Goal: Information Seeking & Learning: Learn about a topic

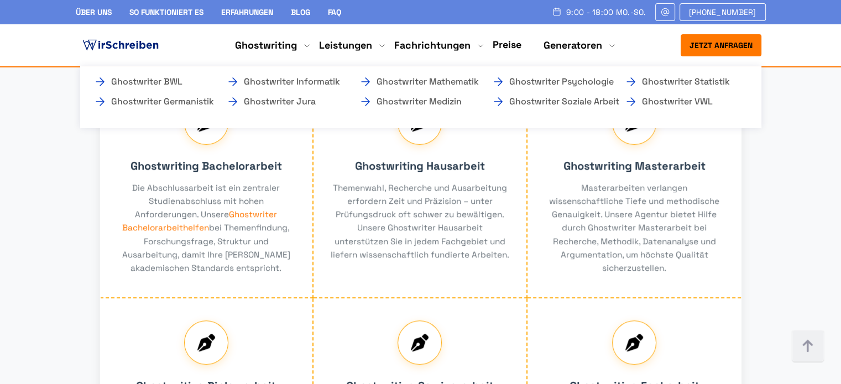
scroll to position [718, 0]
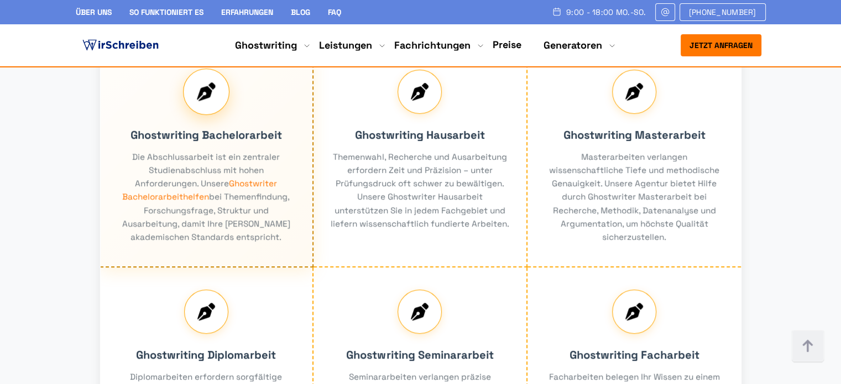
click at [169, 235] on div "Ghostwriting Bachelorarbeit Die Abschlussarbeit ist ein zentraler Studienabschl…" at bounding box center [207, 158] width 214 height 220
click at [250, 224] on div "Ghostwriting Bachelorarbeit Die Abschlussarbeit ist ein zentraler Studienabschl…" at bounding box center [207, 158] width 214 height 220
click at [171, 237] on div "Ghostwriting Bachelorarbeit Die Abschlussarbeit ist ein zentraler Studienabschl…" at bounding box center [207, 158] width 214 height 220
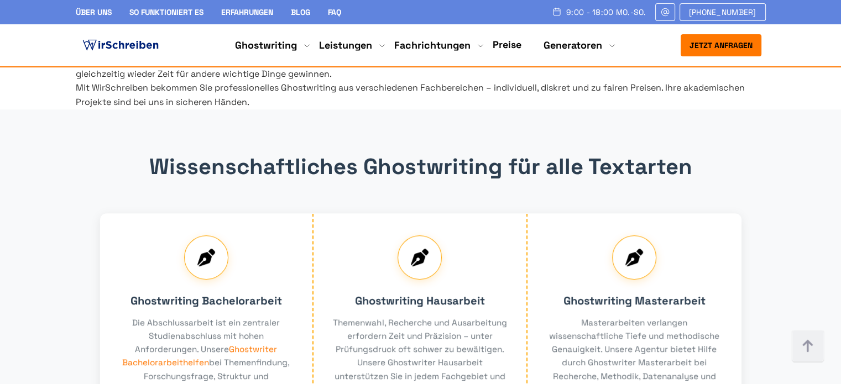
scroll to position [774, 0]
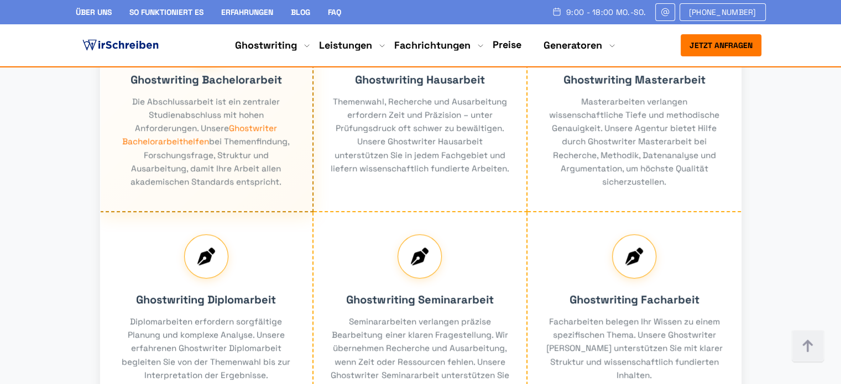
click at [243, 170] on div "Ghostwriting Bachelorarbeit Die Abschlussarbeit ist ein zentraler Studienabschl…" at bounding box center [207, 102] width 214 height 220
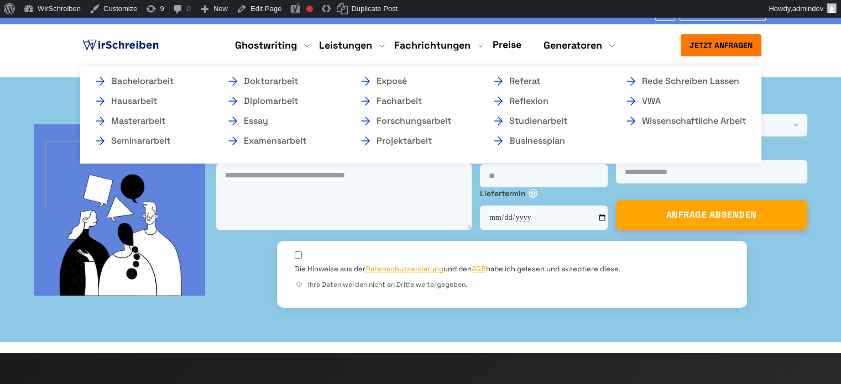
click at [267, 43] on li "Ghostwriting Bachelorarbeit Hausarbeit Masterarbeit Seminararbeit Doktorarbeit …" at bounding box center [266, 45] width 62 height 13
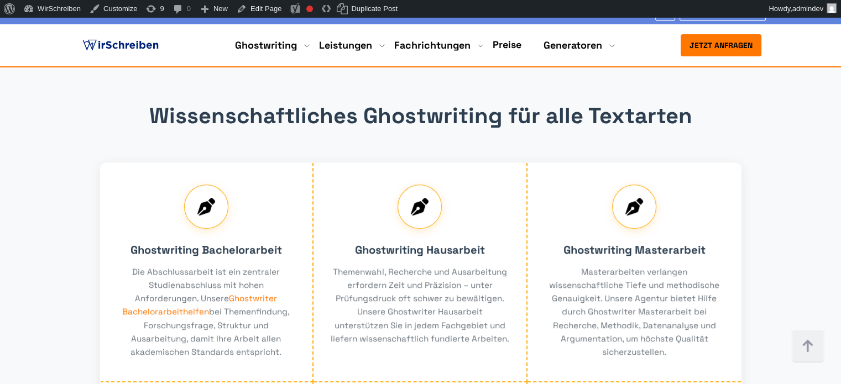
scroll to position [774, 0]
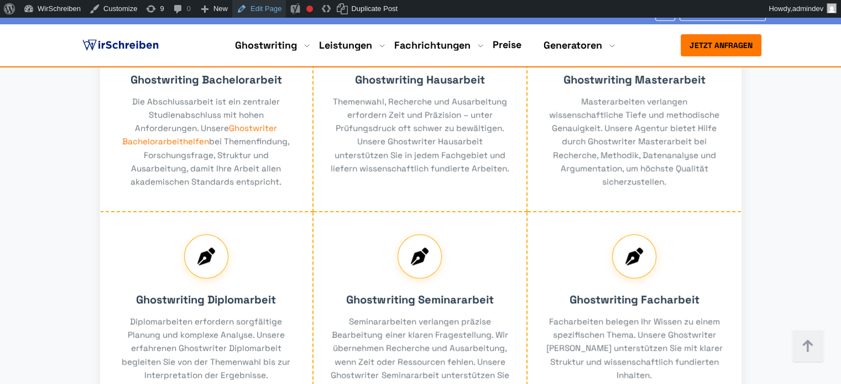
click at [251, 9] on link "Edit Page" at bounding box center [259, 9] width 54 height 18
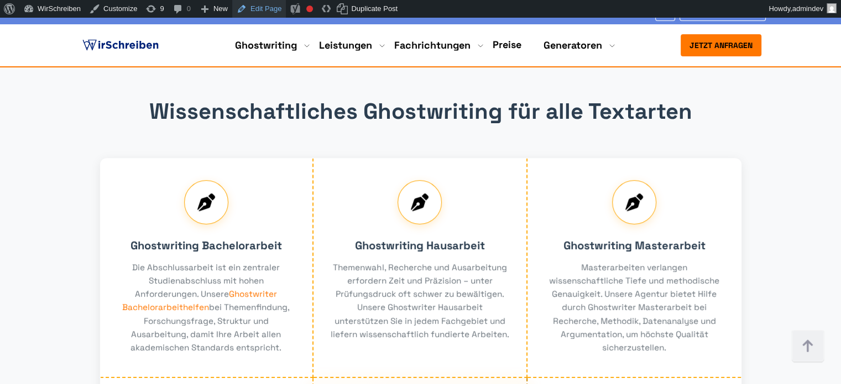
scroll to position [608, 0]
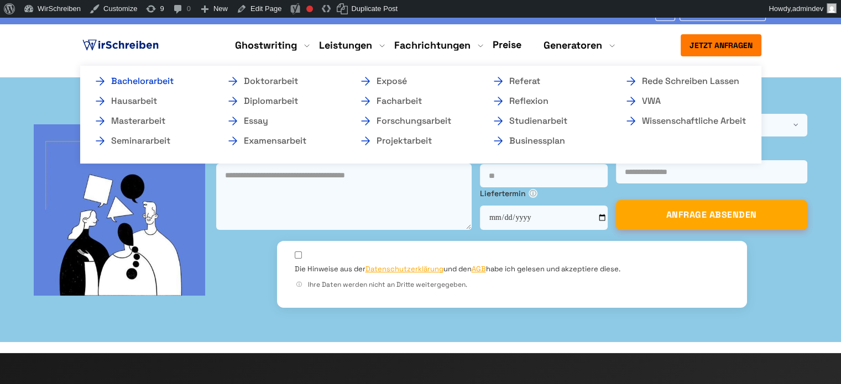
click at [164, 82] on link "Bachelorarbeit" at bounding box center [148, 81] width 111 height 13
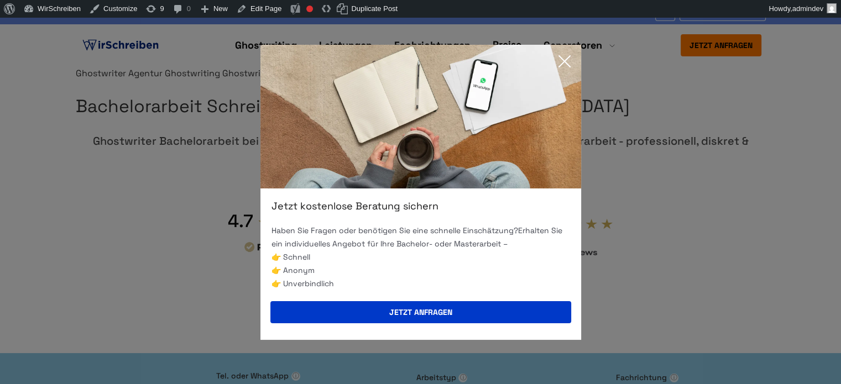
click at [569, 59] on icon at bounding box center [564, 61] width 22 height 22
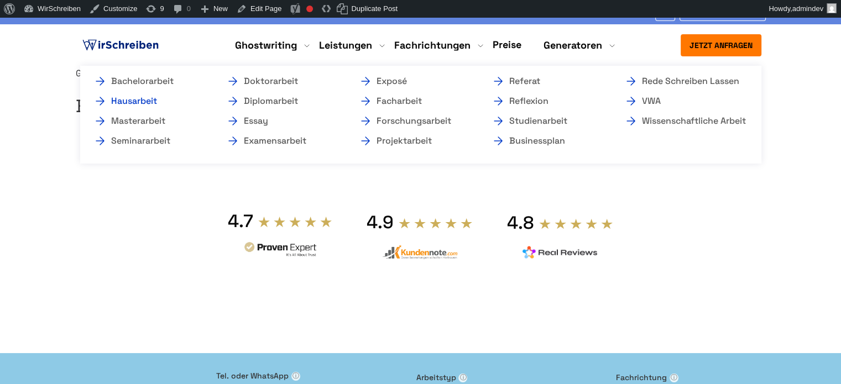
click at [143, 101] on link "Hausarbeit" at bounding box center [148, 101] width 111 height 13
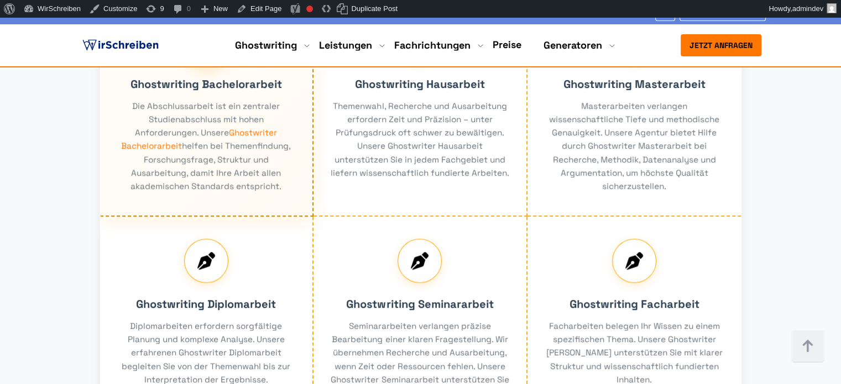
scroll to position [774, 0]
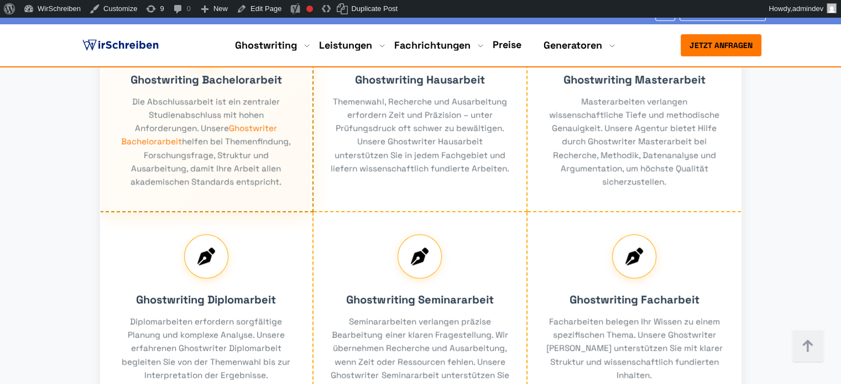
click at [135, 185] on div "Ghostwriting Bachelorarbeit Die Abschlussarbeit ist ein zentraler Studienabschl…" at bounding box center [207, 102] width 214 height 220
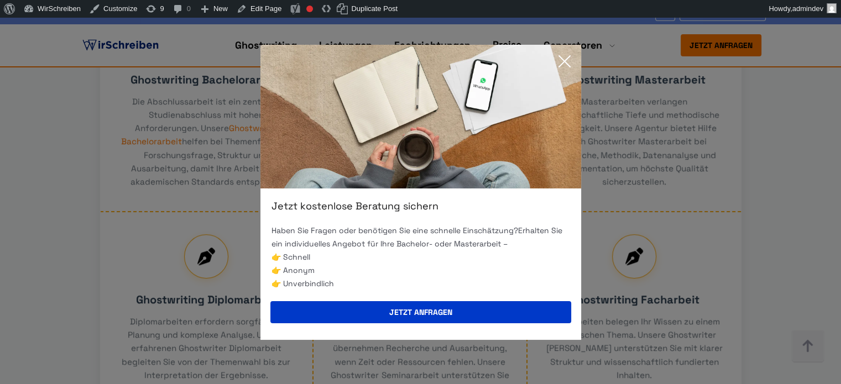
click at [566, 61] on icon at bounding box center [564, 61] width 22 height 22
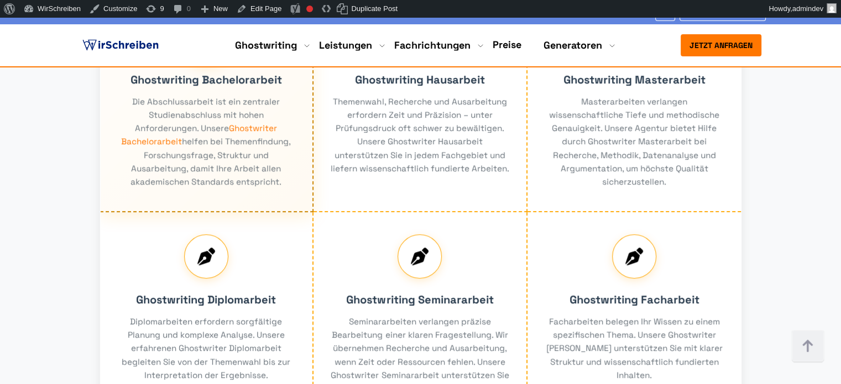
drag, startPoint x: 118, startPoint y: 167, endPoint x: 210, endPoint y: 216, distance: 103.8
click at [210, 212] on div "Ghostwriting Bachelorarbeit Die Abschlussarbeit ist ein zentraler Studienabschl…" at bounding box center [207, 102] width 214 height 220
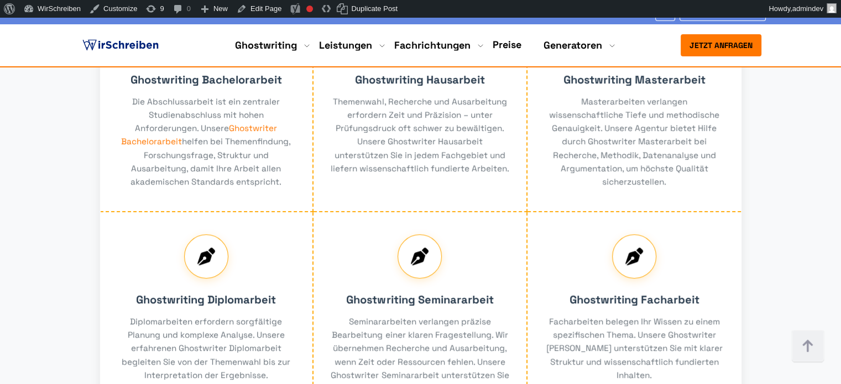
drag, startPoint x: 291, startPoint y: 225, endPoint x: 87, endPoint y: 156, distance: 214.8
click at [203, 179] on div "Ghostwriting Bachelorarbeit Die Abschlussarbeit ist ein zentraler Studienabschl…" at bounding box center [207, 102] width 214 height 220
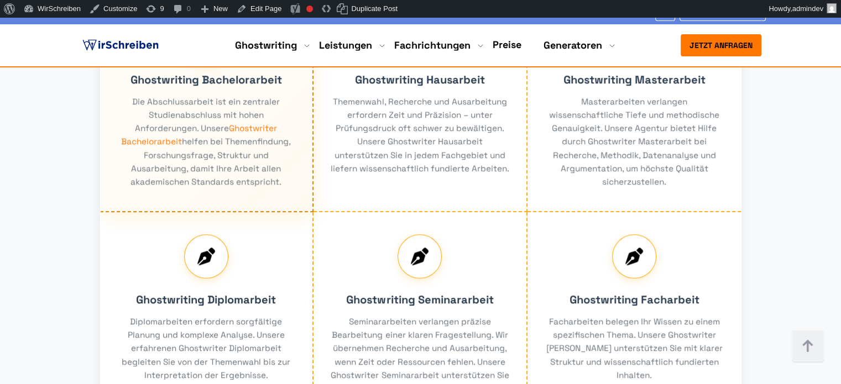
drag, startPoint x: 115, startPoint y: 177, endPoint x: 224, endPoint y: 194, distance: 110.2
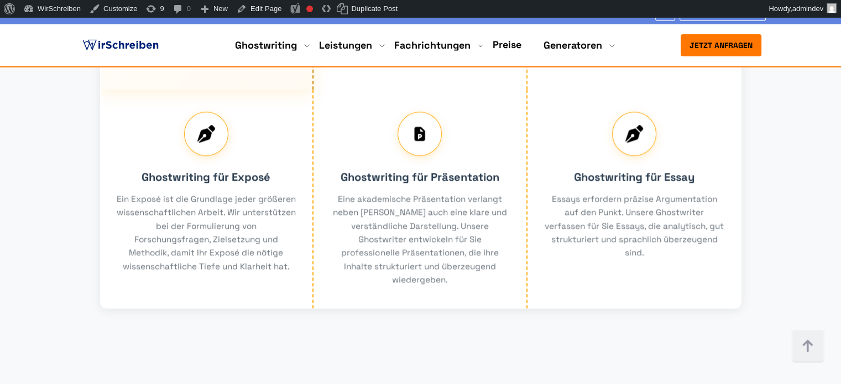
scroll to position [1216, 0]
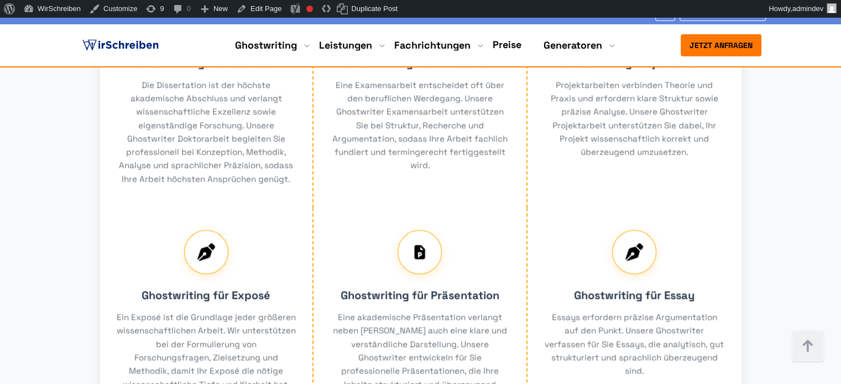
click at [125, 49] on img at bounding box center [120, 45] width 81 height 17
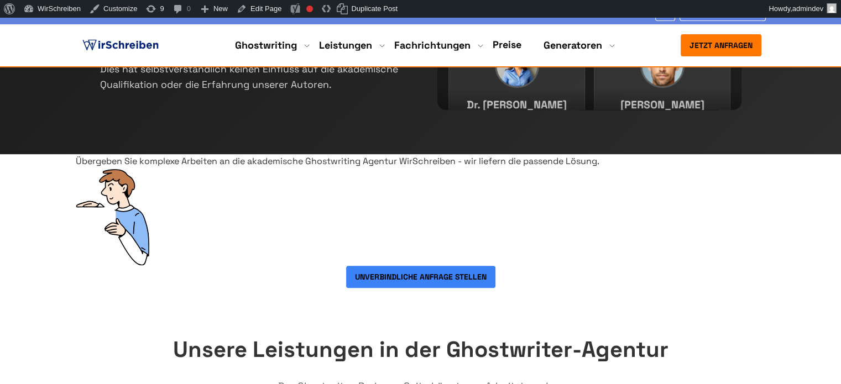
scroll to position [442, 0]
drag, startPoint x: 206, startPoint y: 99, endPoint x: 505, endPoint y: 123, distance: 300.0
copy h2 "Akademische Ghostwriter sind erfahrene Wissenschaftler"
drag, startPoint x: 83, startPoint y: 159, endPoint x: 342, endPoint y: 162, distance: 259.2
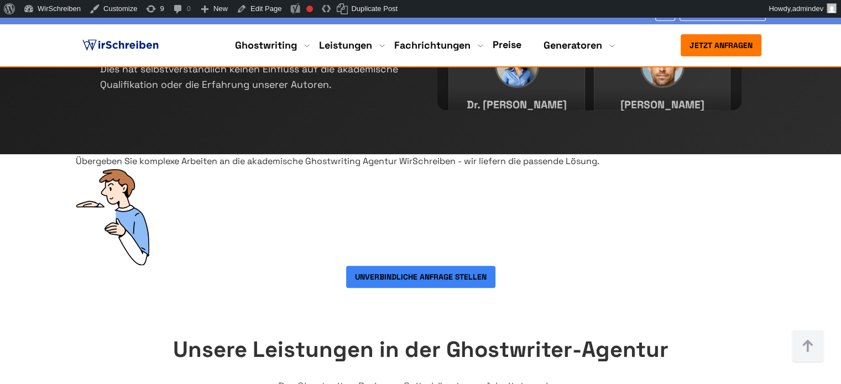
copy div "Unsere akademischen Ghostwriter sind erfahrene"
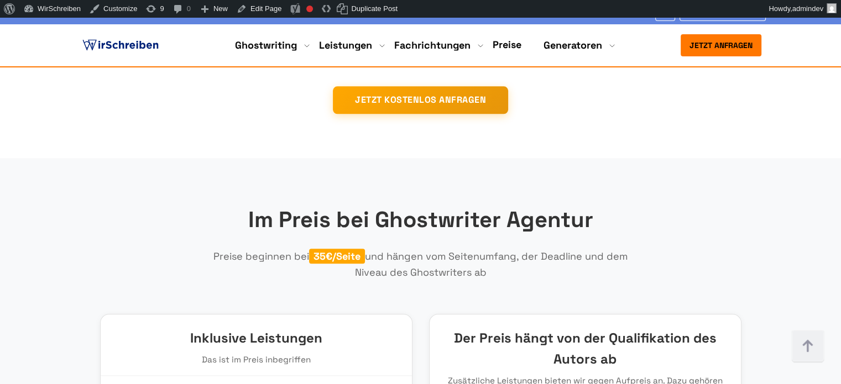
scroll to position [1382, 0]
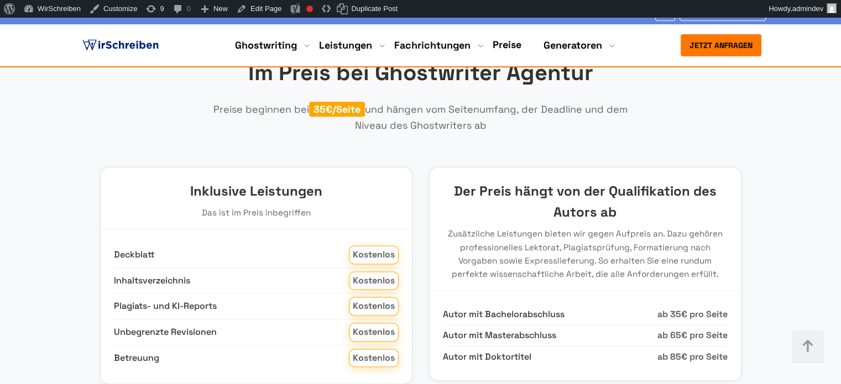
drag, startPoint x: 360, startPoint y: 235, endPoint x: 179, endPoint y: 218, distance: 182.0
copy div "Übergeben Sie komplexe Arbeiten an die akademische Ghostwriting Agentur WirSchr…"
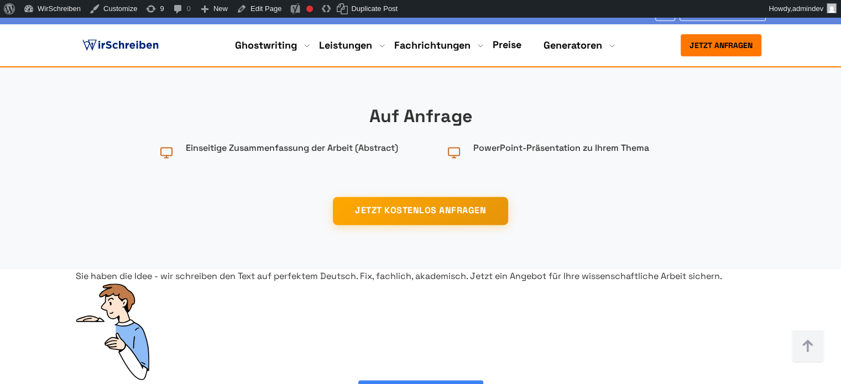
scroll to position [1658, 0]
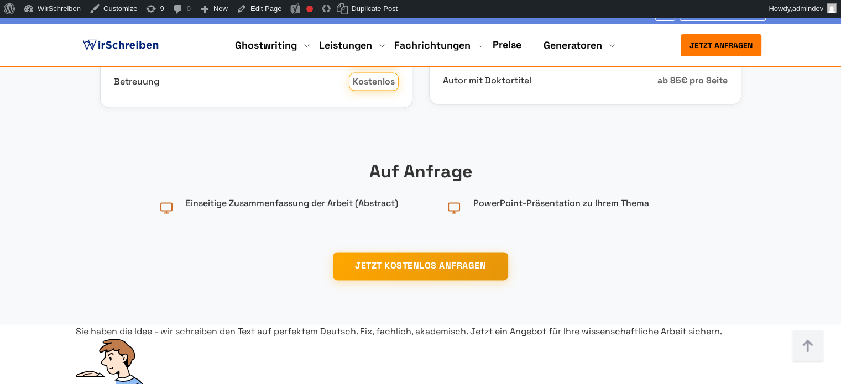
drag, startPoint x: 172, startPoint y: 131, endPoint x: 209, endPoint y: 136, distance: 37.4
drag, startPoint x: 148, startPoint y: 170, endPoint x: 300, endPoint y: 185, distance: 152.7
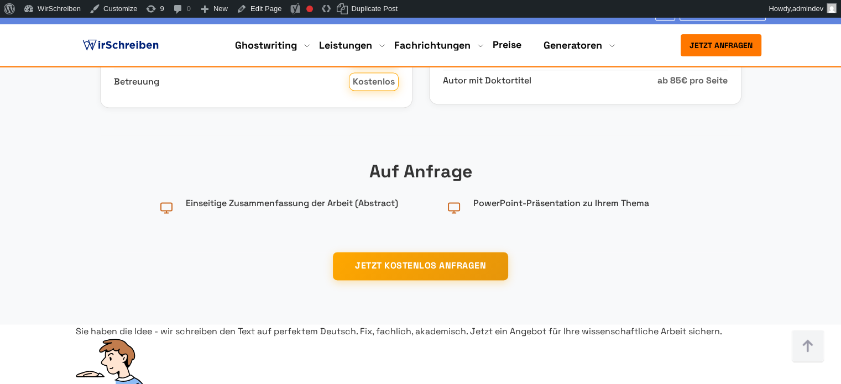
drag, startPoint x: 145, startPoint y: 169, endPoint x: 398, endPoint y: 170, distance: 252.6
copy p "Der Ghostwriter-Preis pro Seite hängt vom Arbeitstyp"
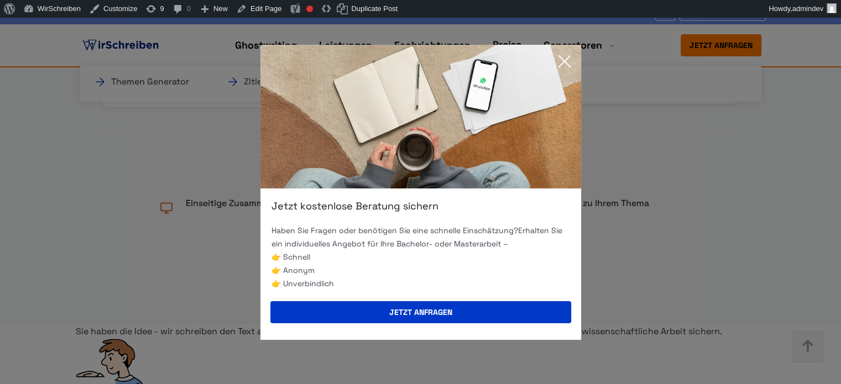
drag, startPoint x: 565, startPoint y: 59, endPoint x: 561, endPoint y: 69, distance: 10.4
click at [565, 59] on icon at bounding box center [564, 61] width 11 height 11
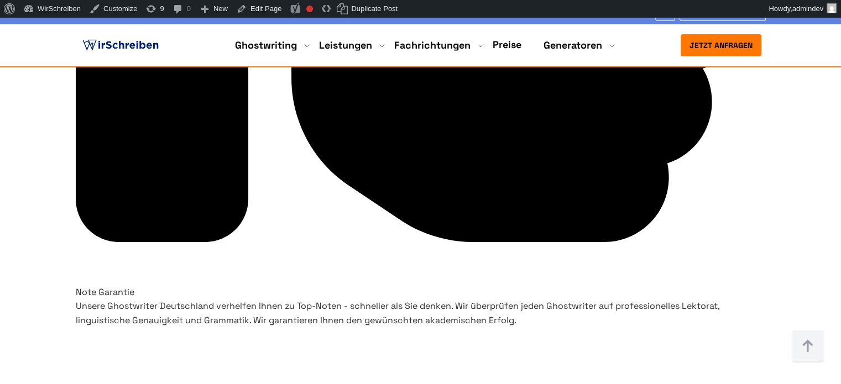
scroll to position [3537, 0]
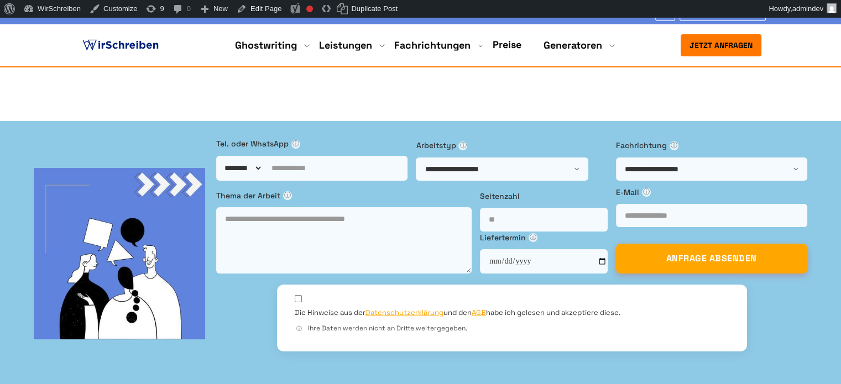
scroll to position [387, 0]
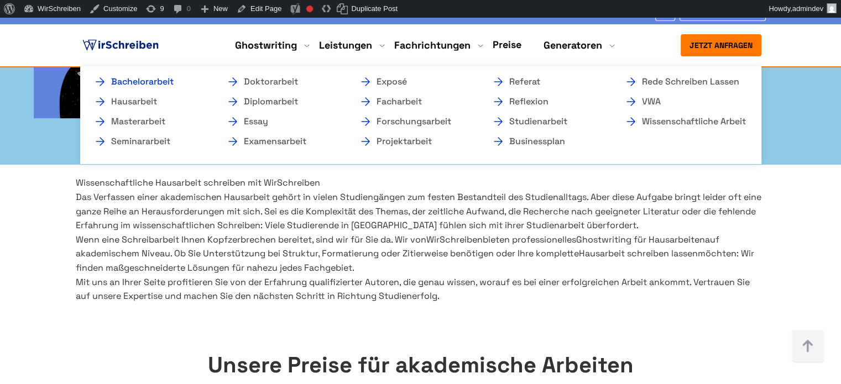
click at [164, 81] on link "Bachelorarbeit" at bounding box center [148, 81] width 111 height 13
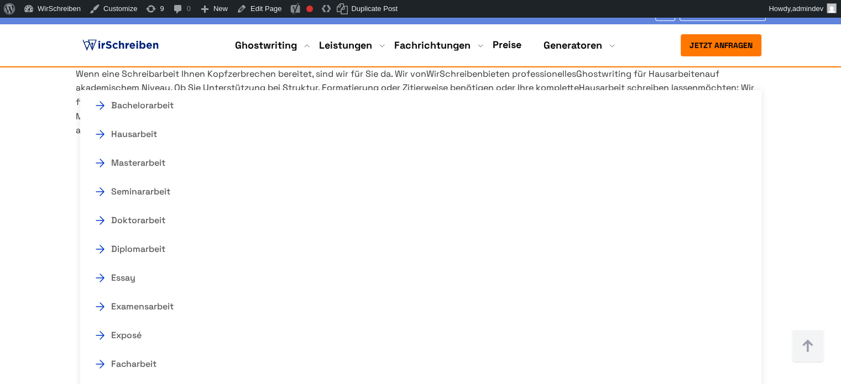
scroll to position [332, 0]
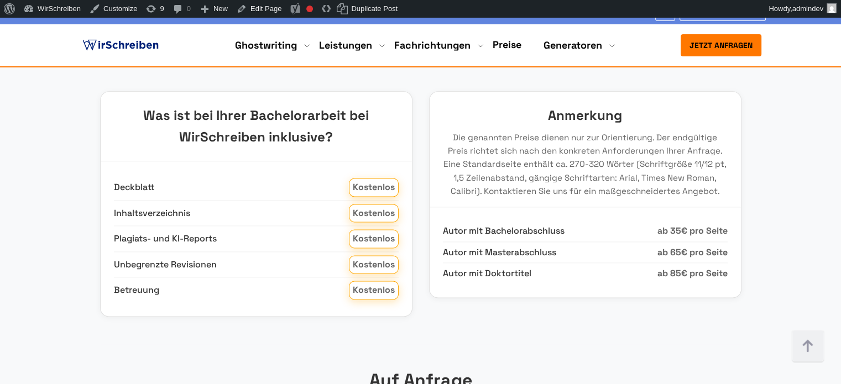
scroll to position [1407, 0]
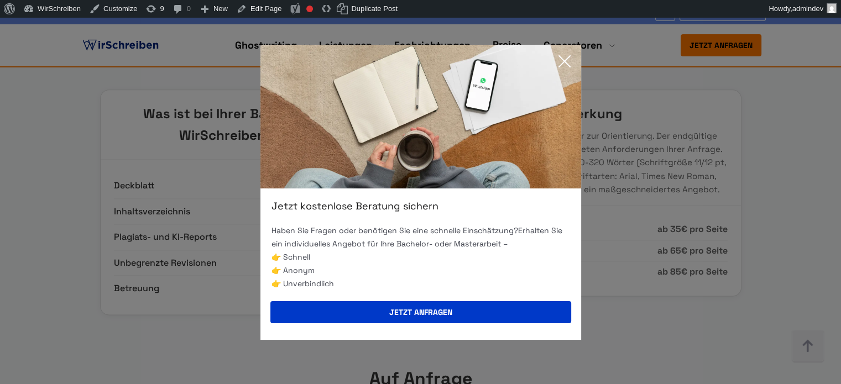
click at [564, 59] on icon at bounding box center [564, 61] width 22 height 22
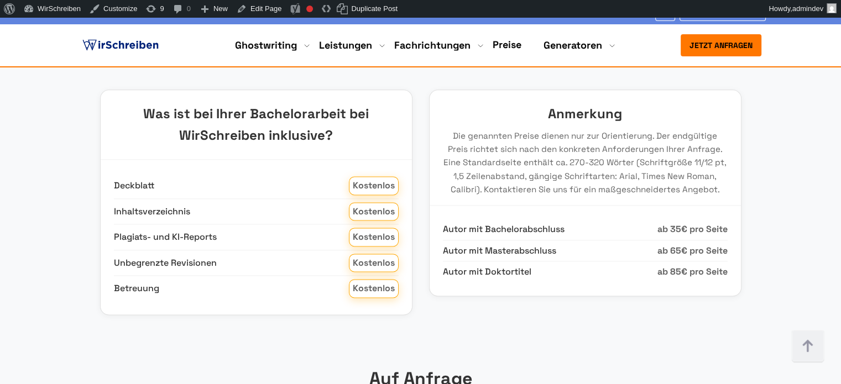
click at [138, 48] on img at bounding box center [120, 45] width 81 height 17
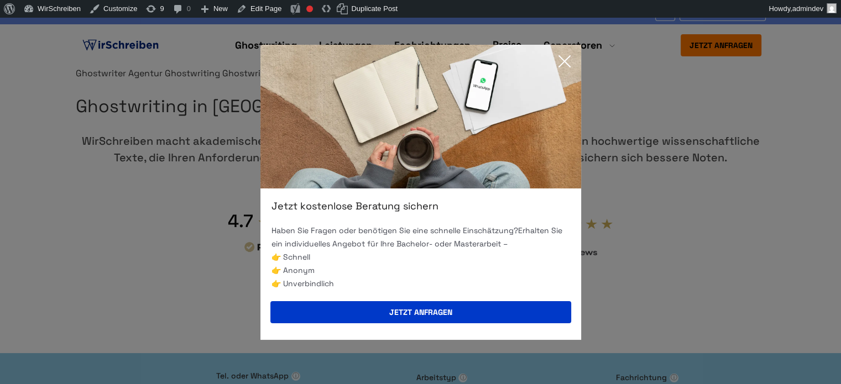
click at [562, 61] on icon at bounding box center [564, 61] width 22 height 22
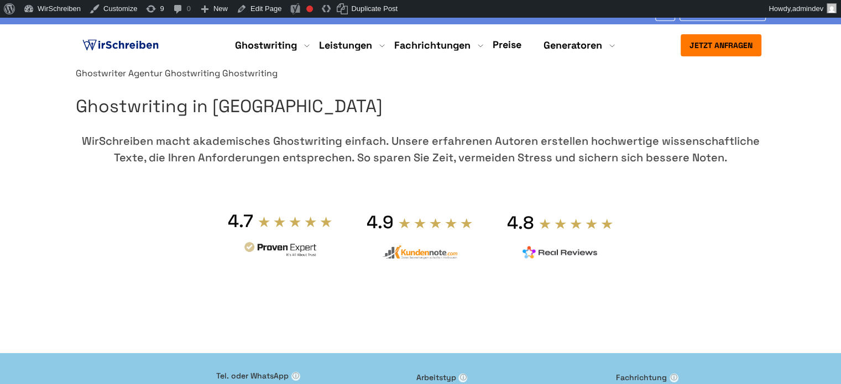
click at [140, 47] on img at bounding box center [120, 45] width 81 height 17
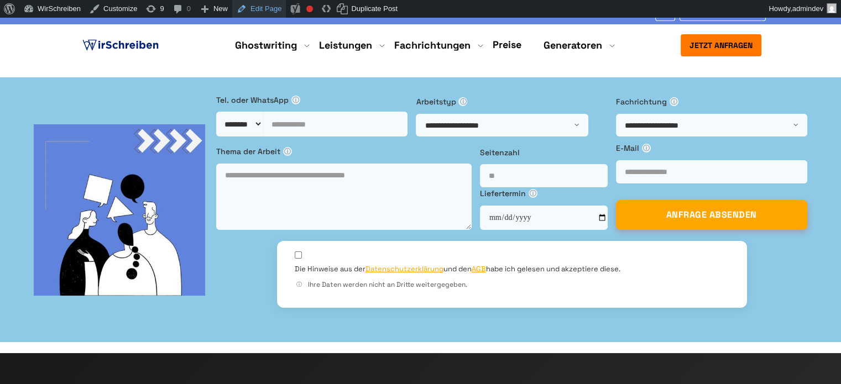
click at [267, 11] on link "Edit Page" at bounding box center [259, 9] width 54 height 18
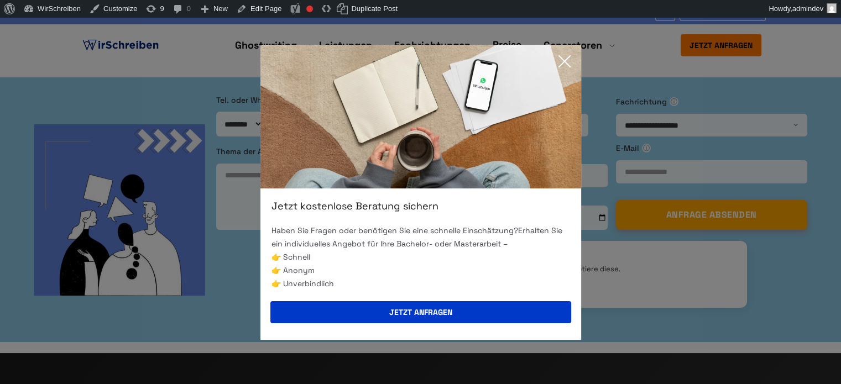
click at [569, 61] on icon at bounding box center [564, 61] width 22 height 22
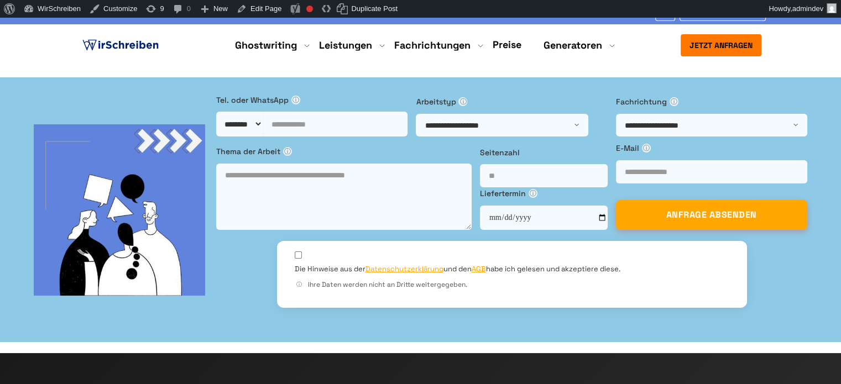
drag, startPoint x: 243, startPoint y: 214, endPoint x: 70, endPoint y: 189, distance: 175.3
copy span "Die hochwertige Ghostwriting-Agentur Wirschreiben bietet Ihnen professionelle U…"
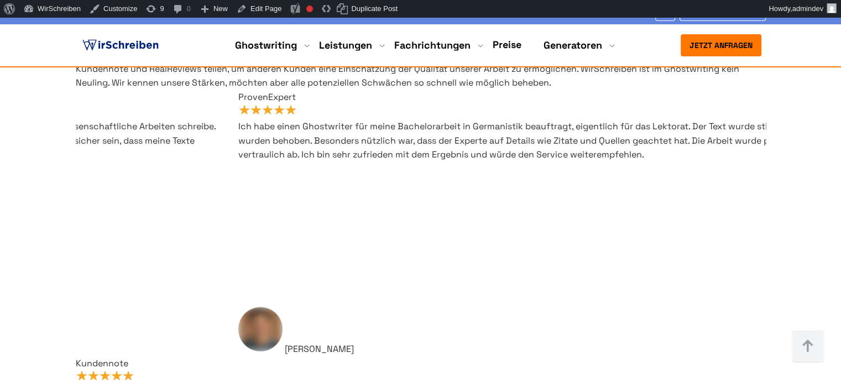
scroll to position [6687, 0]
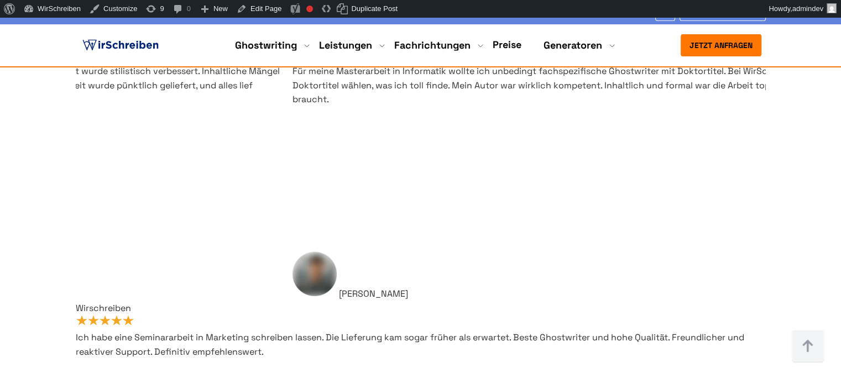
drag, startPoint x: 95, startPoint y: 196, endPoint x: 527, endPoint y: 250, distance: 435.0
copy div "Ghostwriting ist eine professionelle Dienstleistung, bei der qualifizierte Auto…"
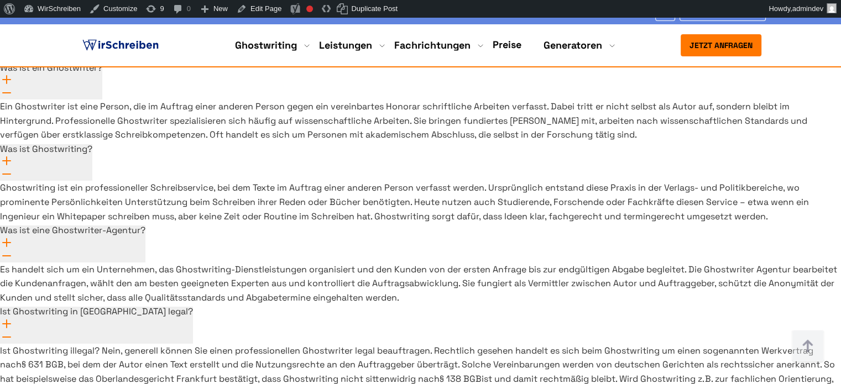
scroll to position [8181, 0]
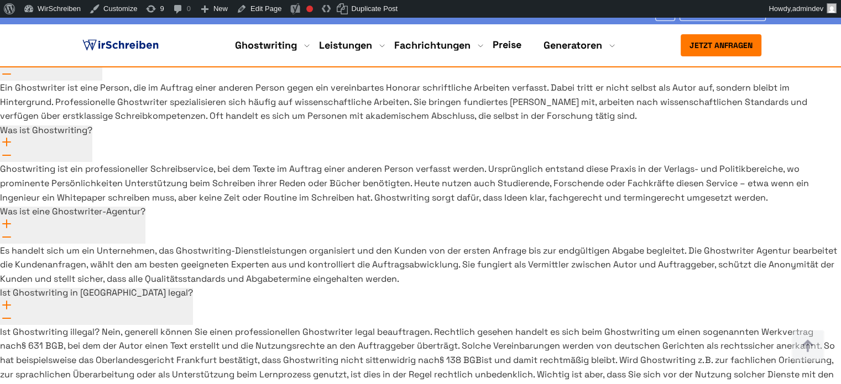
drag, startPoint x: 69, startPoint y: 212, endPoint x: 155, endPoint y: 213, distance: 86.2
drag, startPoint x: 166, startPoint y: 210, endPoint x: 81, endPoint y: 213, distance: 84.6
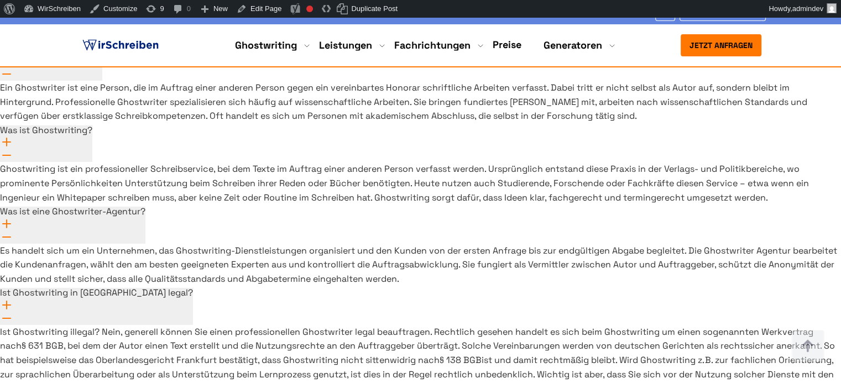
copy link "ALLE GHOSTWRITING"
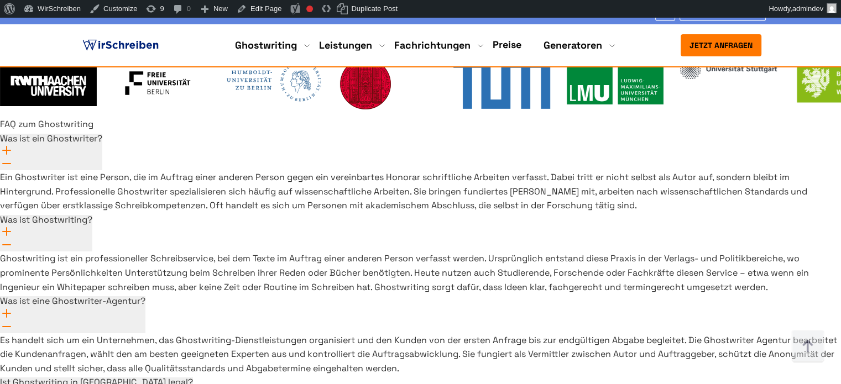
scroll to position [8071, 0]
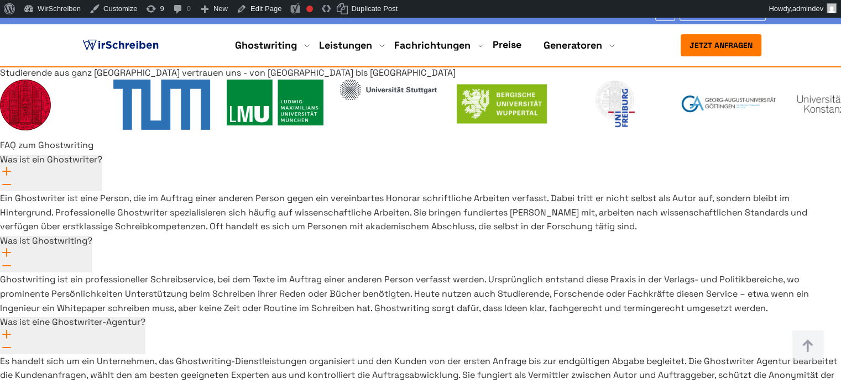
copy div "ALLE FACHRICHTUNGEN"
drag, startPoint x: 241, startPoint y: 190, endPoint x: 336, endPoint y: 192, distance: 95.1
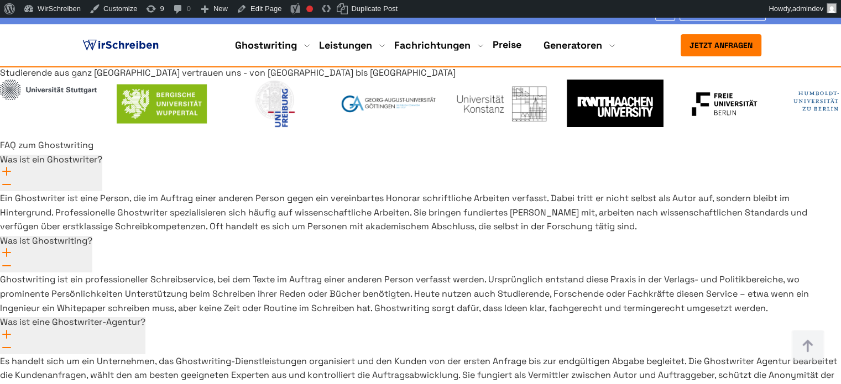
drag, startPoint x: 6, startPoint y: 280, endPoint x: 9, endPoint y: 245, distance: 34.4
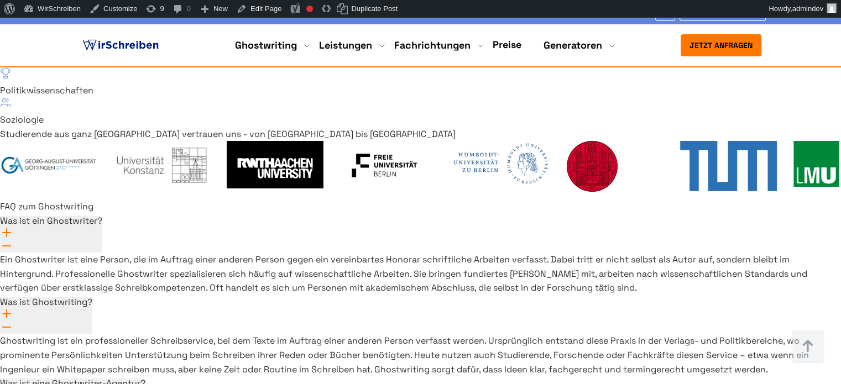
scroll to position [7960, 0]
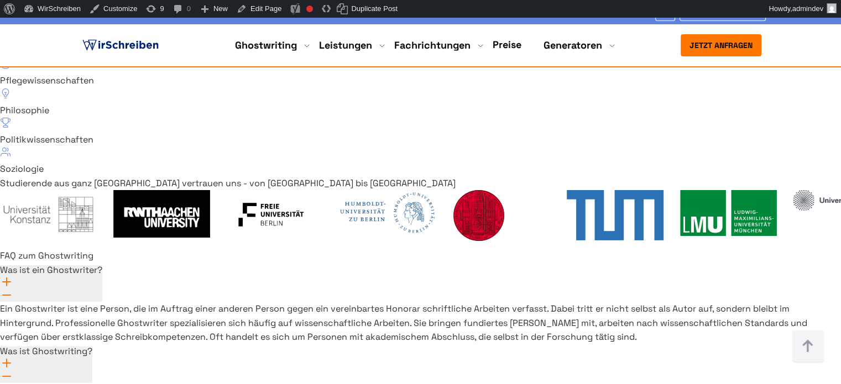
drag, startPoint x: 743, startPoint y: 253, endPoint x: 580, endPoint y: 230, distance: 164.6
copy div "[STREET_ADDRESS] Wirschreiben ist eine Online-Plattform, die Studenten hilft, e…"
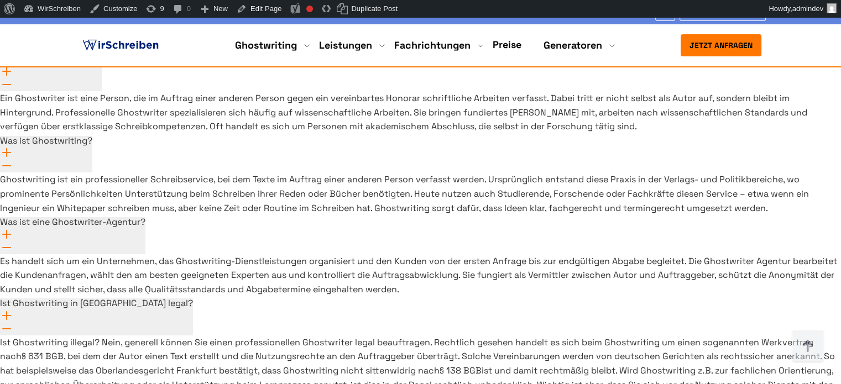
scroll to position [8112, 0]
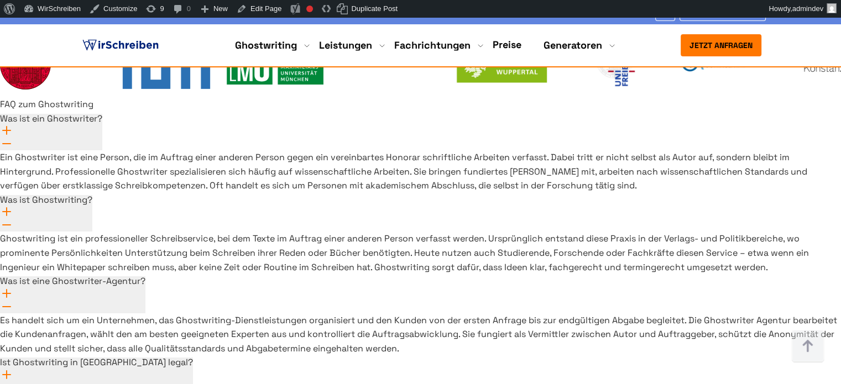
drag, startPoint x: 45, startPoint y: 243, endPoint x: 57, endPoint y: 249, distance: 13.6
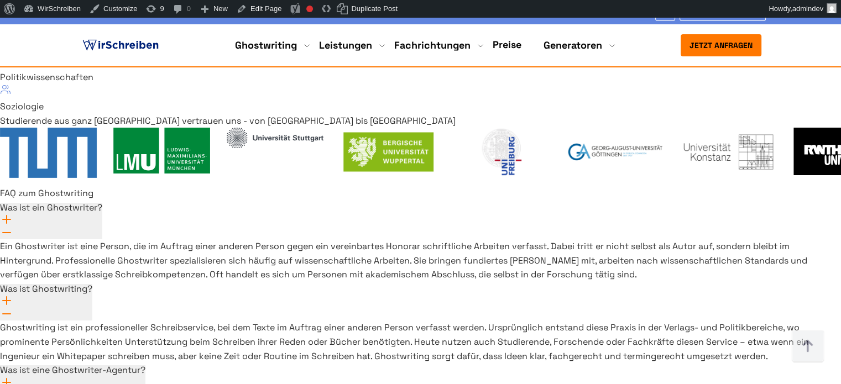
scroll to position [8024, 0]
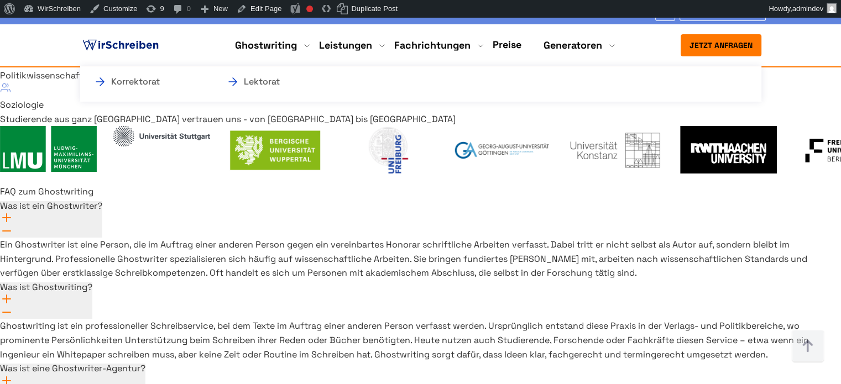
click at [337, 44] on li "Leistungen Korrektorat Lektorat" at bounding box center [345, 45] width 53 height 13
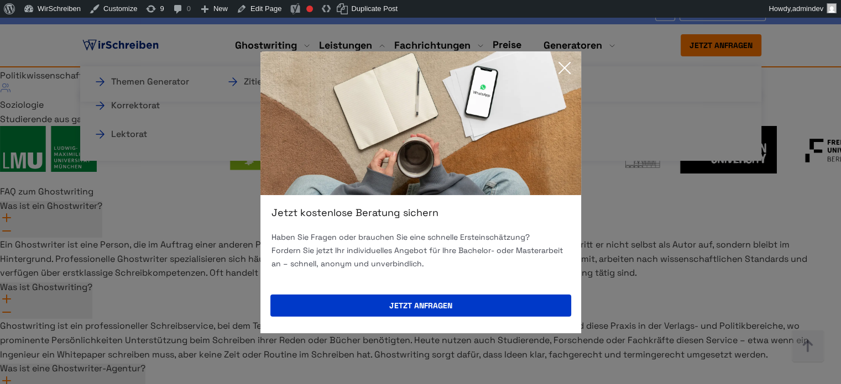
click at [563, 67] on icon at bounding box center [564, 67] width 11 height 11
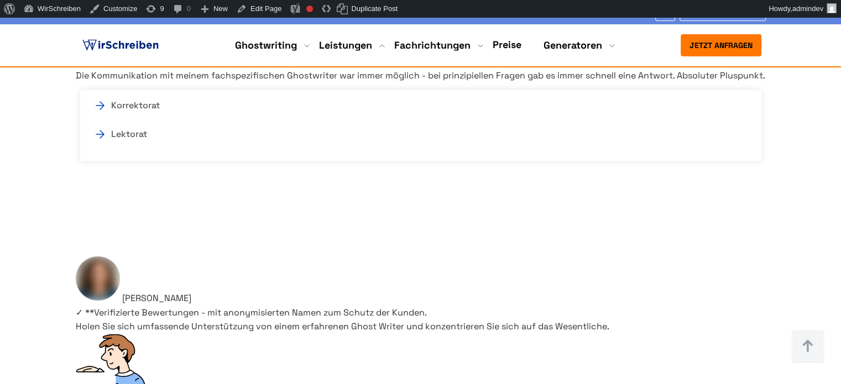
scroll to position [6808, 0]
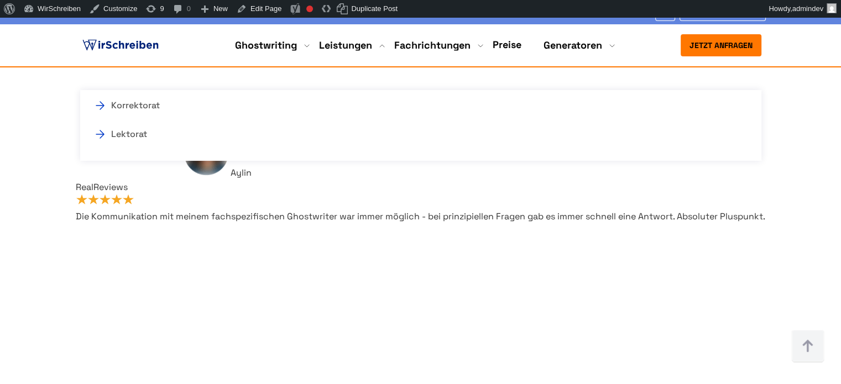
click at [127, 44] on img at bounding box center [120, 45] width 81 height 17
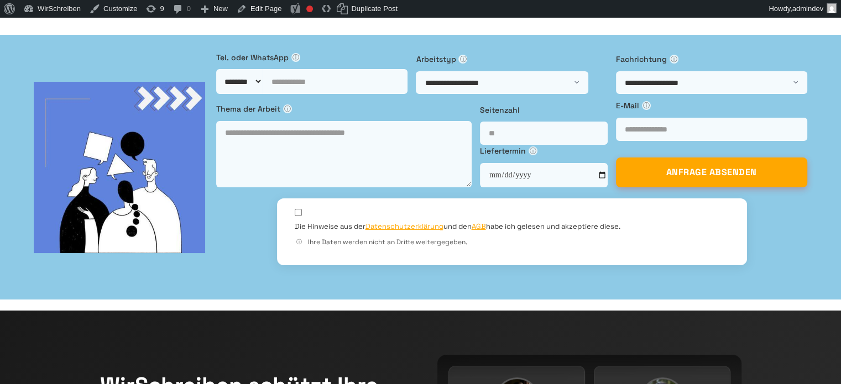
scroll to position [55, 0]
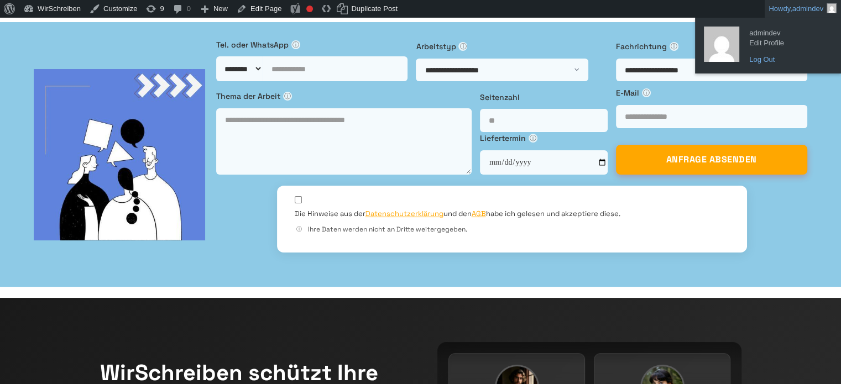
click at [763, 61] on link "Log Out" at bounding box center [787, 60] width 88 height 14
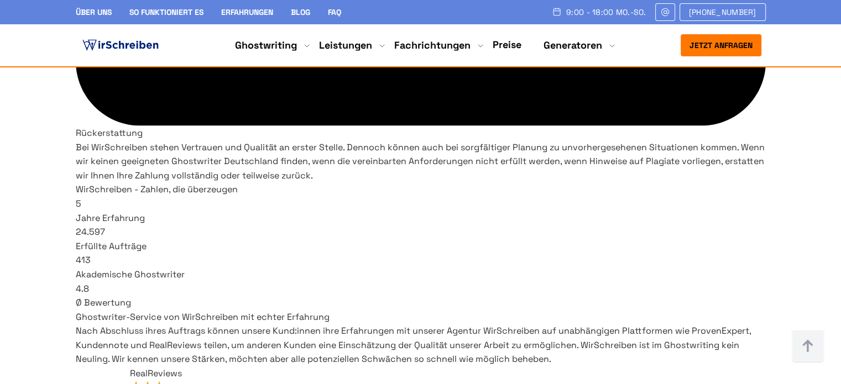
scroll to position [6466, 0]
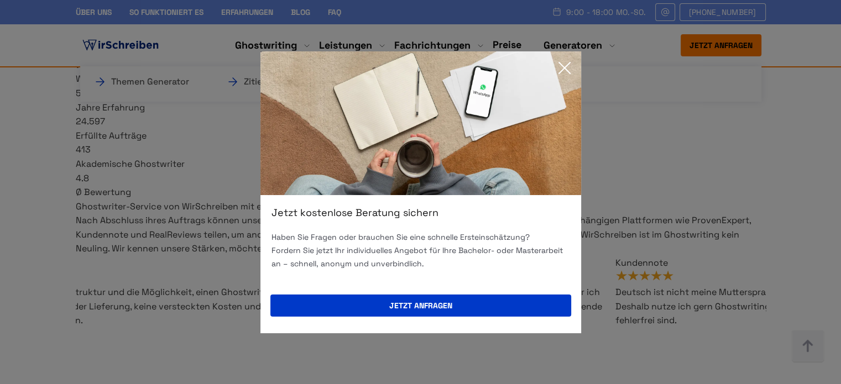
click at [568, 63] on icon at bounding box center [564, 68] width 22 height 22
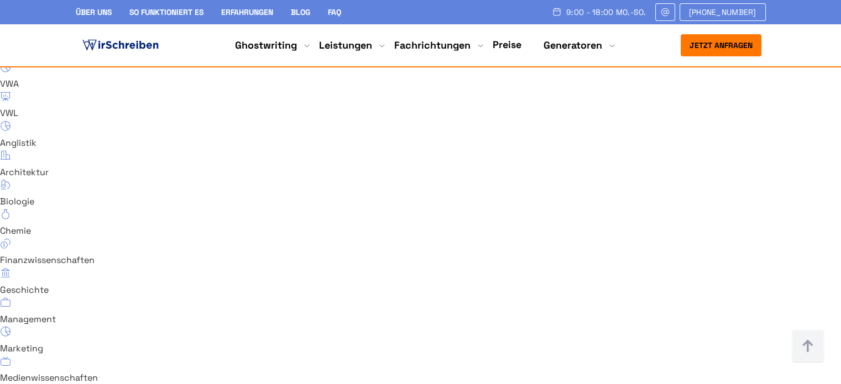
scroll to position [7582, 0]
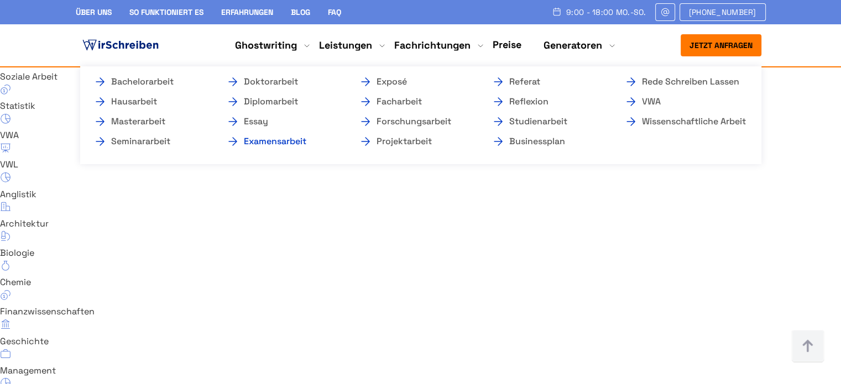
click at [270, 139] on link "Examensarbeit" at bounding box center [281, 141] width 111 height 13
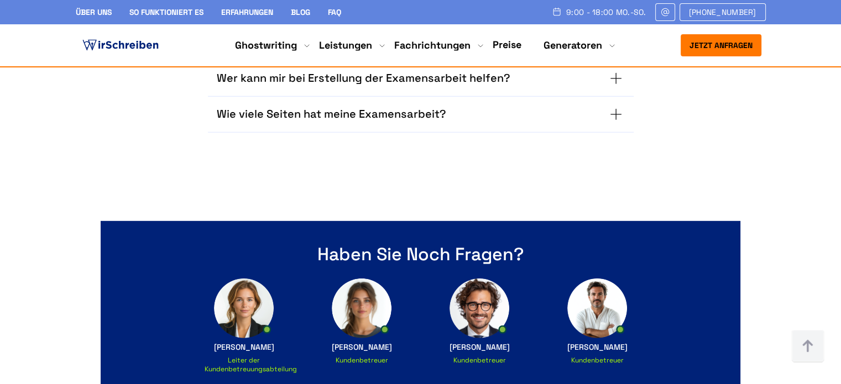
scroll to position [7513, 0]
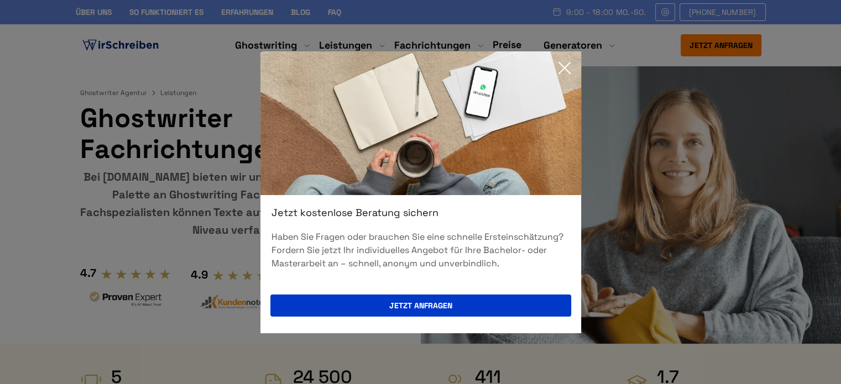
click at [566, 66] on icon at bounding box center [564, 68] width 22 height 22
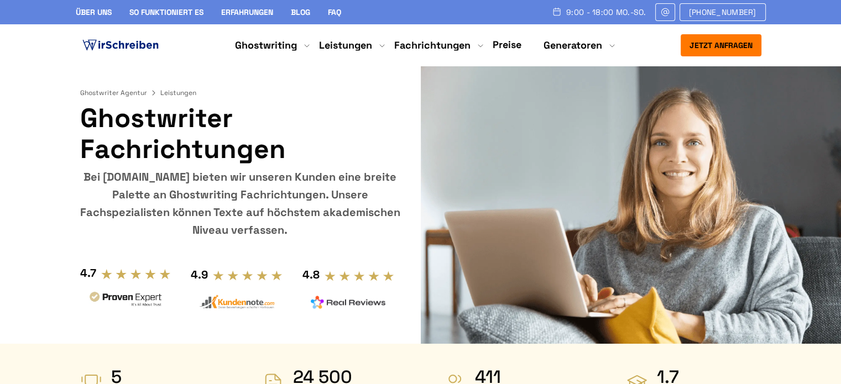
drag, startPoint x: 85, startPoint y: 117, endPoint x: 296, endPoint y: 151, distance: 213.9
click at [296, 151] on h1 "Ghostwriter Fachrichtungen" at bounding box center [240, 134] width 320 height 62
copy h1 "Ghostwriter Fachrichtungen"
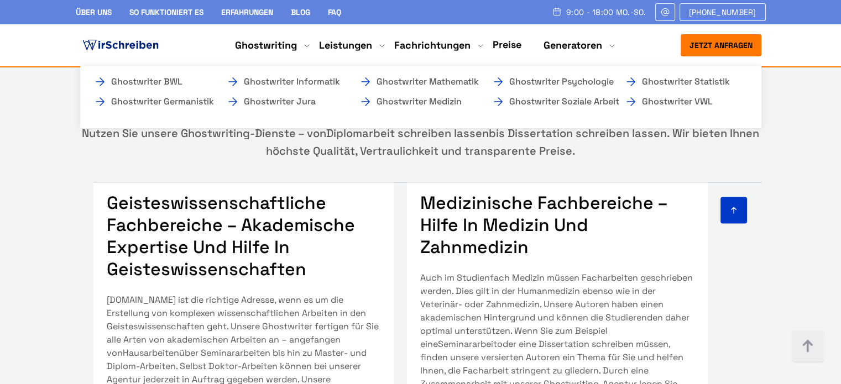
scroll to position [2211, 0]
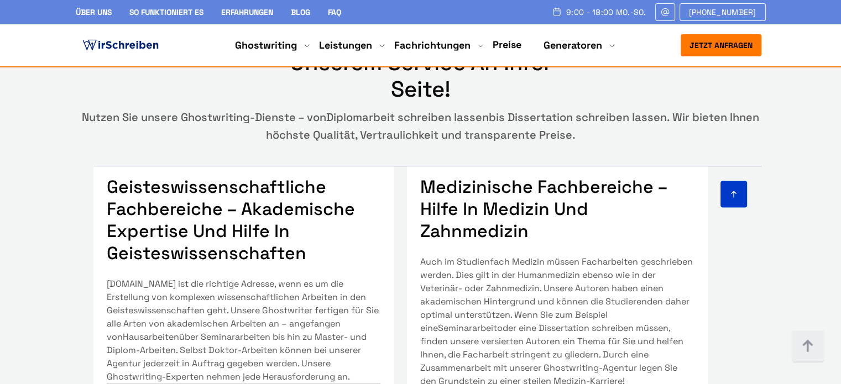
click at [591, 120] on div "Nutzen Sie unsere Ghostwriting-Dienste – von Diplomarbeit schreiben lassen bis …" at bounding box center [420, 125] width 681 height 35
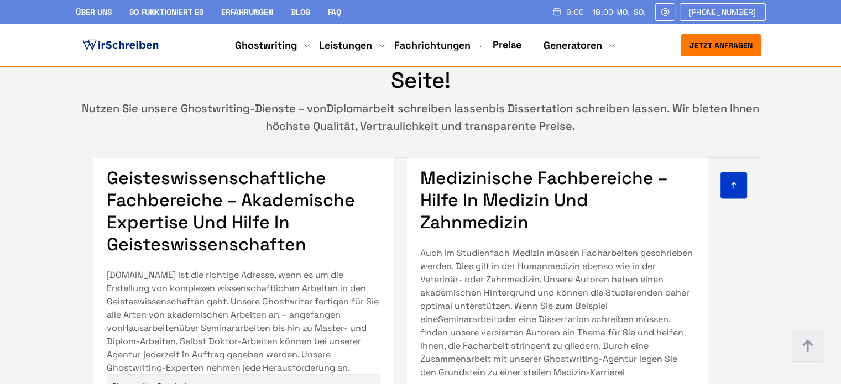
scroll to position [73, 0]
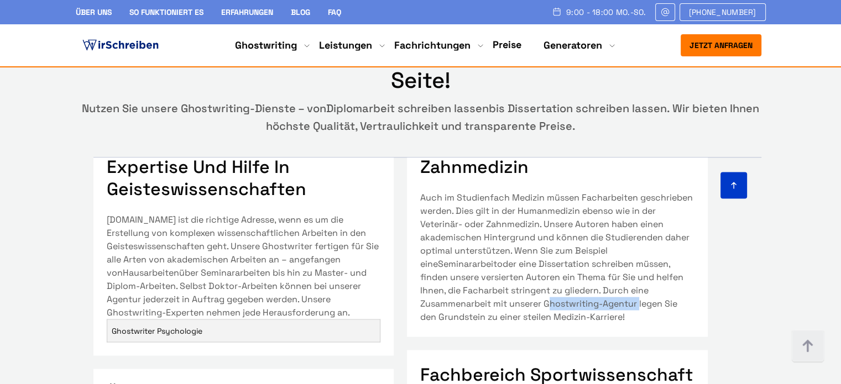
drag, startPoint x: 635, startPoint y: 314, endPoint x: 544, endPoint y: 320, distance: 91.4
click at [544, 320] on p "Auch im Studienfach Medizin müssen Facharbeiten geschrieben werden. Dies gilt i…" at bounding box center [557, 257] width 274 height 133
copy p "Ghostwriting-Agentur"
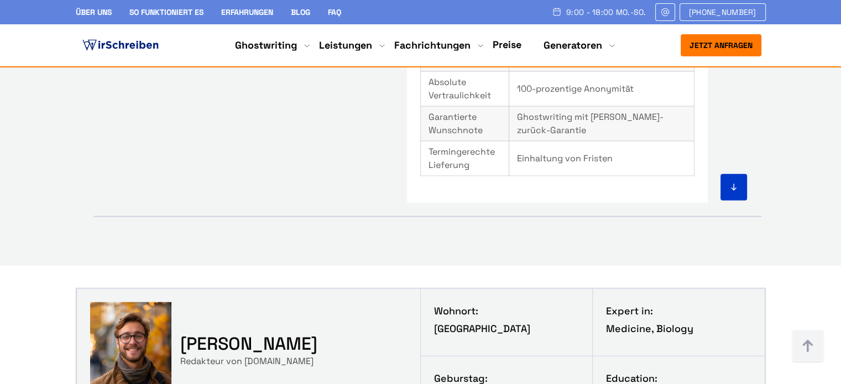
scroll to position [1677, 0]
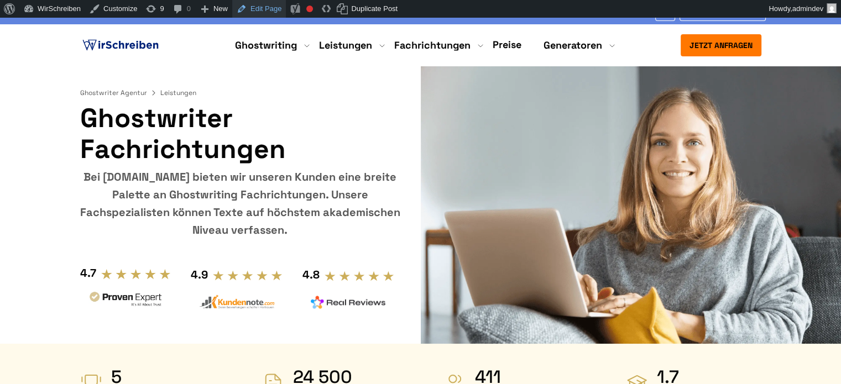
click at [262, 8] on link "Edit Page" at bounding box center [259, 9] width 54 height 18
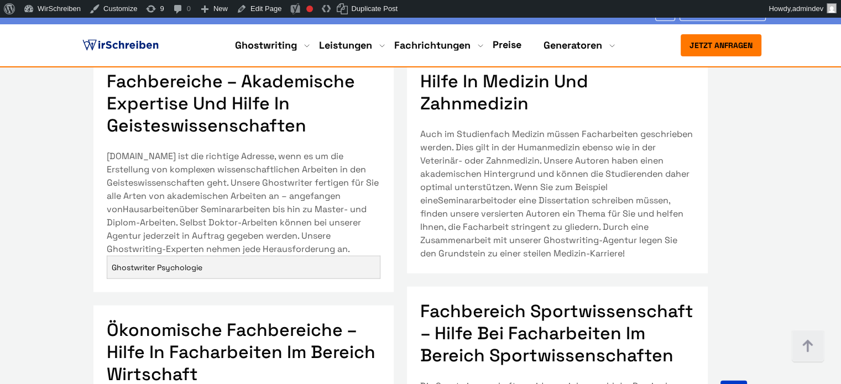
scroll to position [2377, 0]
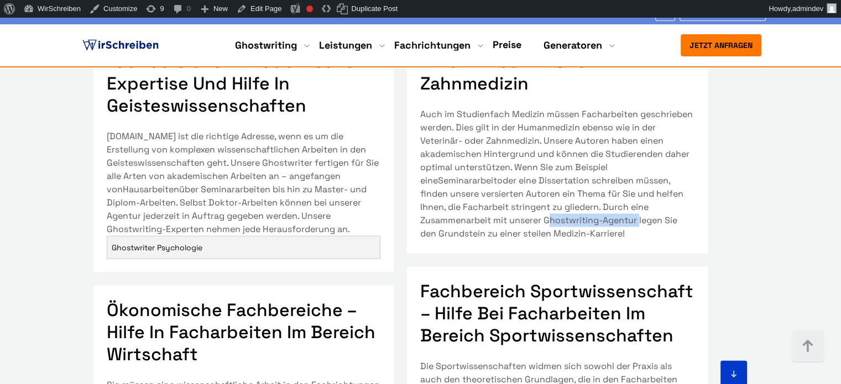
drag, startPoint x: 637, startPoint y: 230, endPoint x: 543, endPoint y: 230, distance: 94.0
click at [543, 230] on p "Auch im Studienfach Medizin müssen Facharbeiten geschrieben werden. Dies gilt i…" at bounding box center [557, 174] width 274 height 133
copy p "Ghostwriting-Agentur"
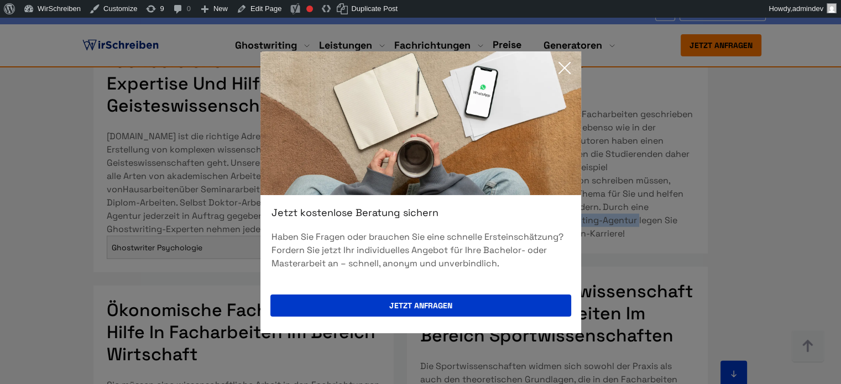
click at [559, 65] on icon at bounding box center [564, 68] width 22 height 22
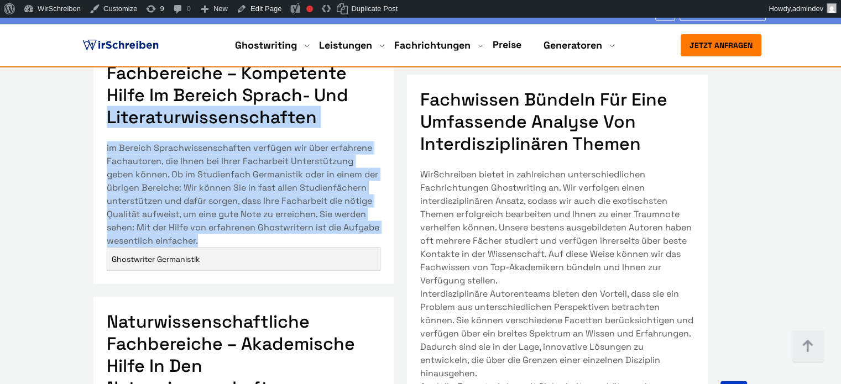
scroll to position [2321, 0]
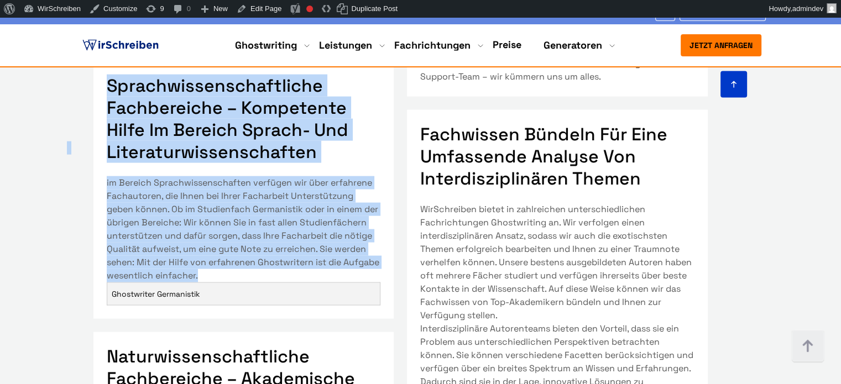
drag, startPoint x: 382, startPoint y: 240, endPoint x: 109, endPoint y: 88, distance: 313.0
click at [109, 88] on div "Geisteswissenschaftliche Fachbereiche – akademische Expertise und Hilfe in Geis…" at bounding box center [420, 257] width 707 height 403
copy div "Geisteswissenschaftliche Fachbereiche – akademische Expertise und Hilfe in Geis…"
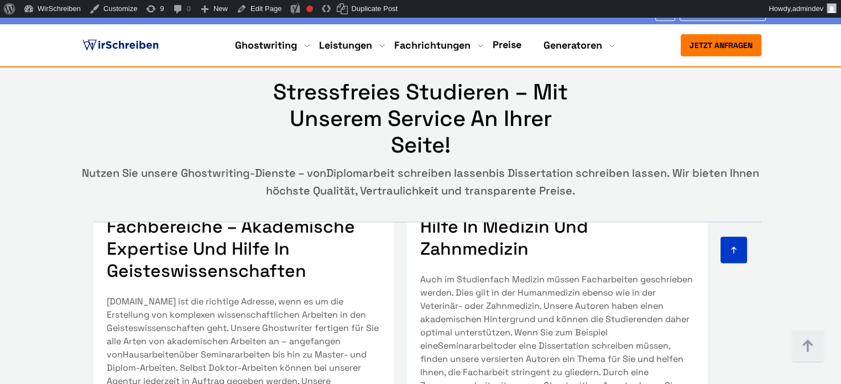
scroll to position [166, 0]
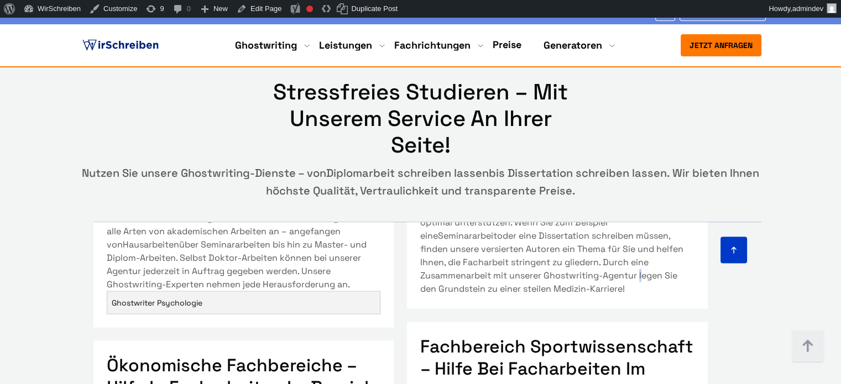
click at [636, 285] on p "Auch im Studienfach Medizin müssen Facharbeiten geschrieben werden. Dies gilt i…" at bounding box center [557, 229] width 274 height 133
click at [634, 285] on p "Auch im Studienfach Medizin müssen Facharbeiten geschrieben werden. Dies gilt i…" at bounding box center [557, 229] width 274 height 133
drag, startPoint x: 635, startPoint y: 285, endPoint x: 544, endPoint y: 285, distance: 91.2
click at [544, 285] on p "Auch im Studienfach Medizin müssen Facharbeiten geschrieben werden. Dies gilt i…" at bounding box center [557, 229] width 274 height 133
copy p "Ghostwriting-Agentur"
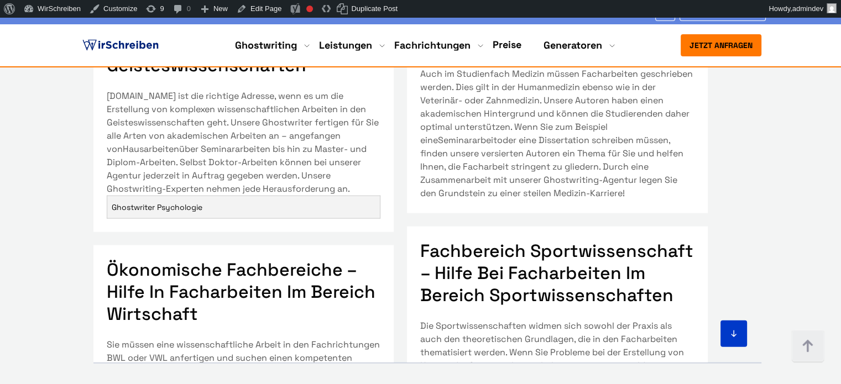
scroll to position [2362, 0]
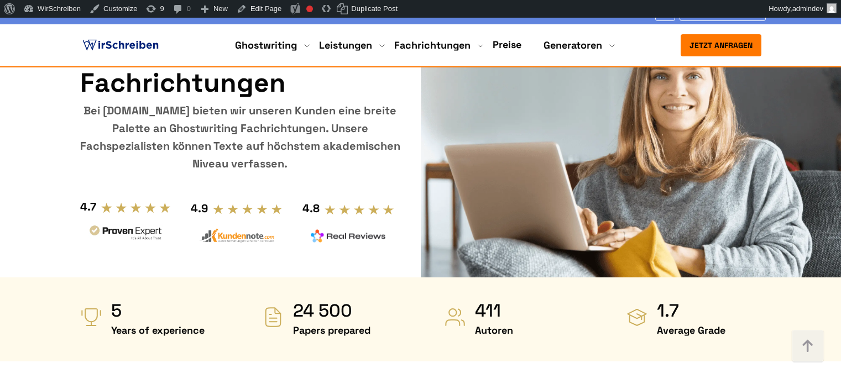
scroll to position [2362, 0]
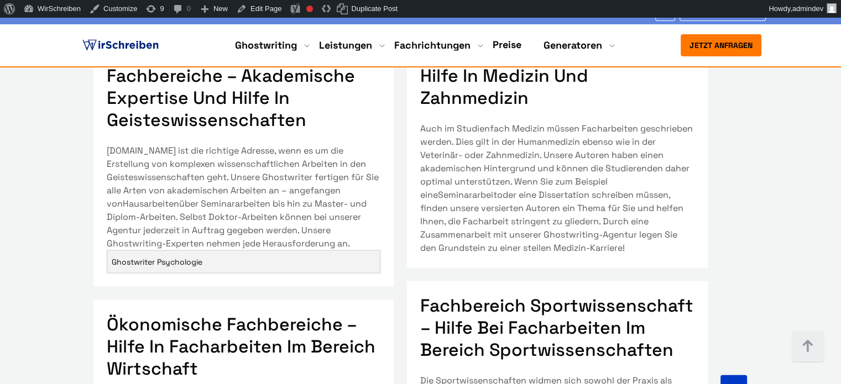
click at [592, 245] on p "Auch im Studienfach Medizin müssen Facharbeiten geschrieben werden. Dies gilt i…" at bounding box center [557, 188] width 274 height 133
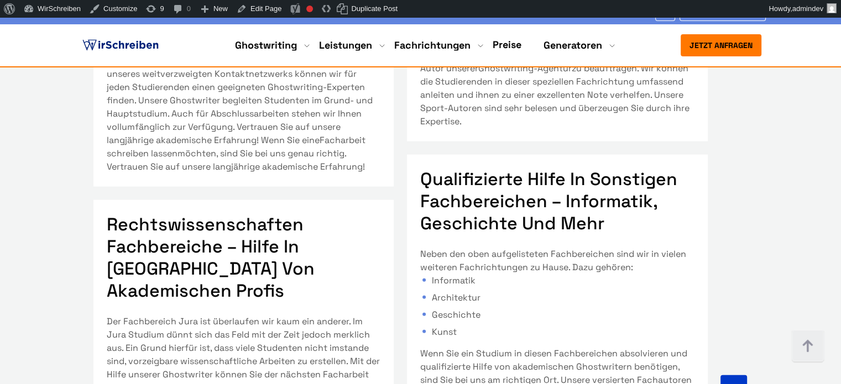
scroll to position [387, 0]
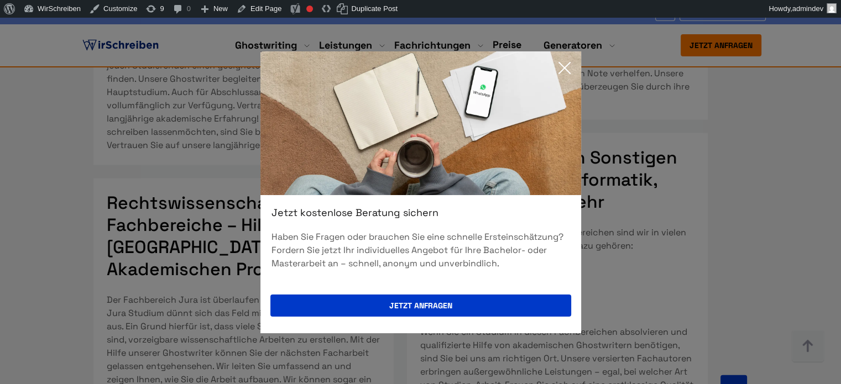
click at [569, 68] on icon at bounding box center [564, 68] width 22 height 22
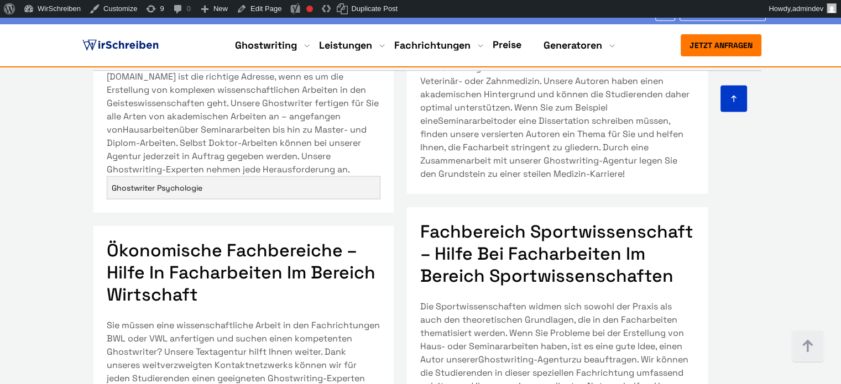
scroll to position [166, 0]
